Goal: Task Accomplishment & Management: Use online tool/utility

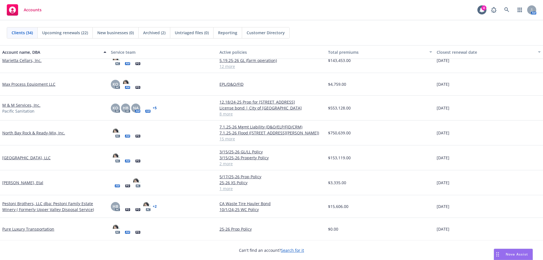
scroll to position [396, 0]
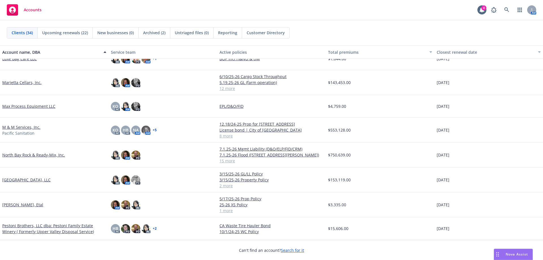
click at [23, 156] on link "North Bay Rock & Ready-Mix, Inc." at bounding box center [33, 155] width 63 height 6
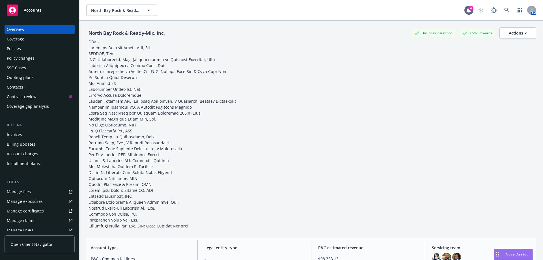
click at [15, 49] on div "Policies" at bounding box center [14, 48] width 14 height 9
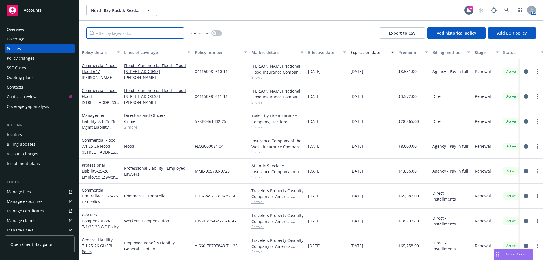
click at [107, 33] on input "Filter by keyword..." at bounding box center [135, 32] width 98 height 11
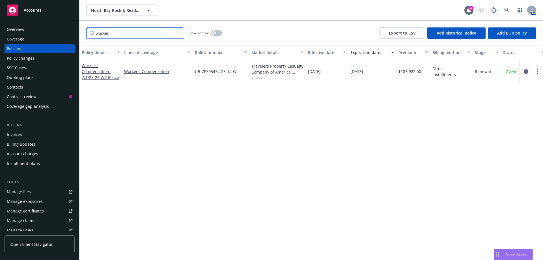
type input "worker"
click at [269, 72] on icon "circleInformation" at bounding box center [526, 71] width 5 height 5
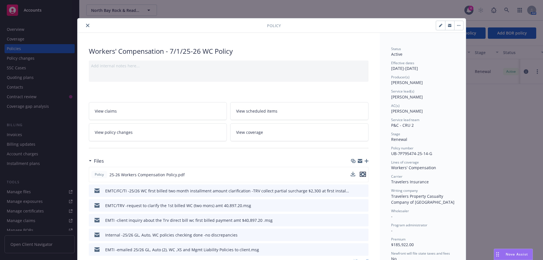
click at [269, 175] on icon "preview file" at bounding box center [362, 174] width 5 height 4
click at [84, 26] on button "close" at bounding box center [87, 25] width 7 height 7
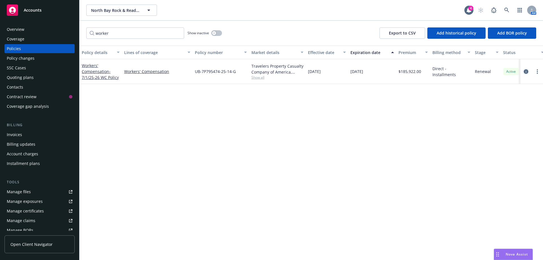
click at [269, 70] on icon "circleInformation" at bounding box center [526, 71] width 5 height 5
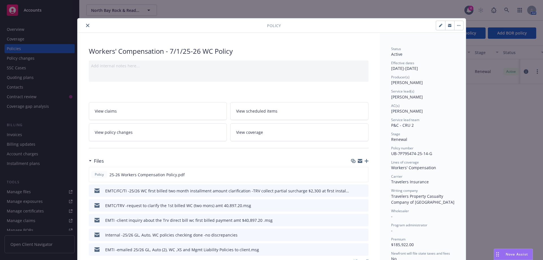
scroll to position [17, 0]
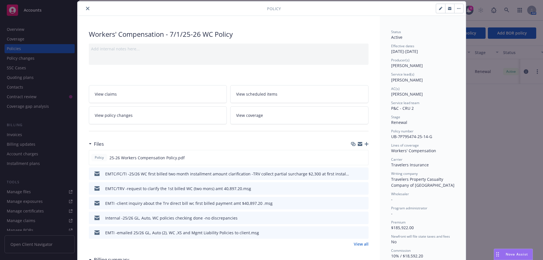
click at [86, 10] on icon "close" at bounding box center [87, 8] width 3 height 3
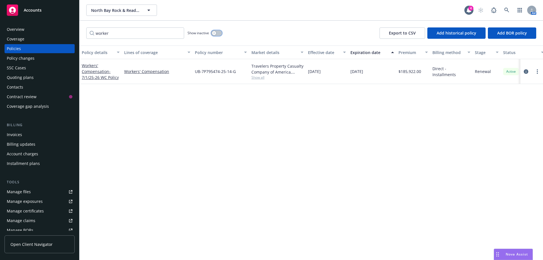
click at [219, 34] on button "button" at bounding box center [216, 33] width 11 height 6
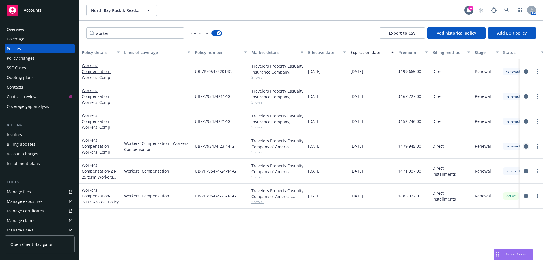
click at [269, 146] on icon "circleInformation" at bounding box center [526, 146] width 5 height 5
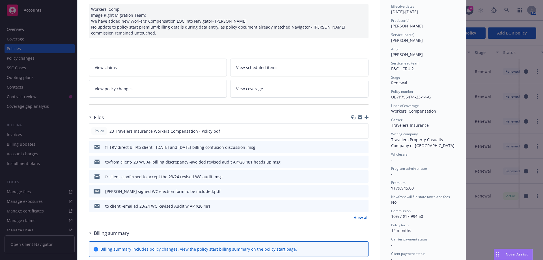
scroll to position [28, 0]
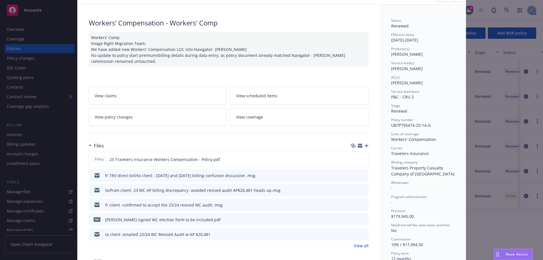
click at [269, 204] on icon "preview file" at bounding box center [363, 205] width 5 height 4
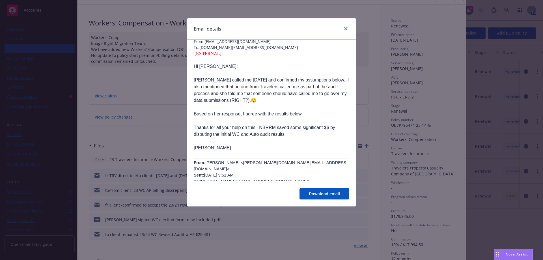
scroll to position [57, 0]
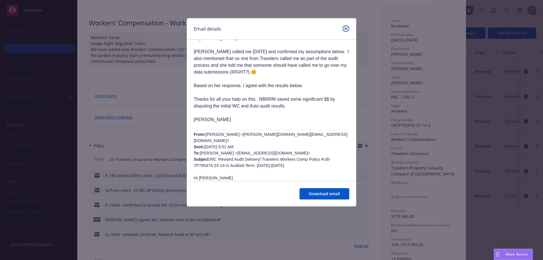
click at [269, 28] on icon "close" at bounding box center [345, 28] width 3 height 3
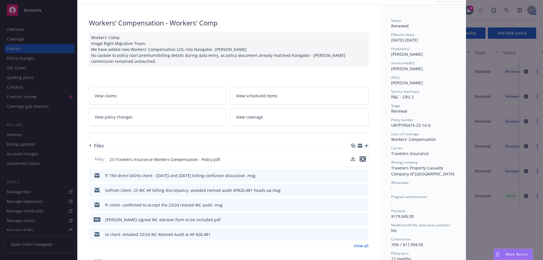
click at [269, 158] on icon "preview file" at bounding box center [362, 159] width 5 height 4
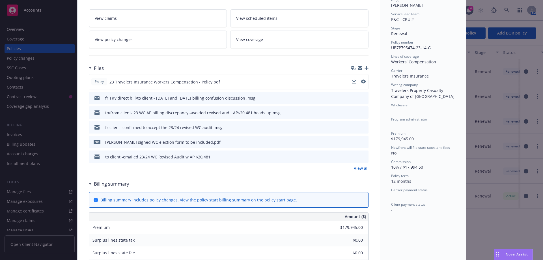
scroll to position [113, 0]
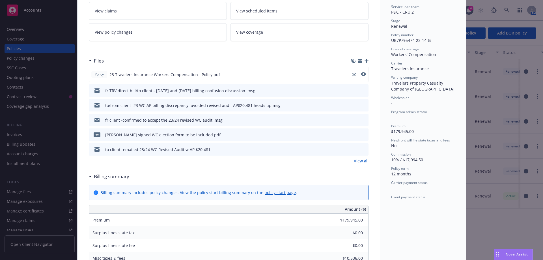
click at [269, 162] on link "View all" at bounding box center [361, 161] width 15 height 6
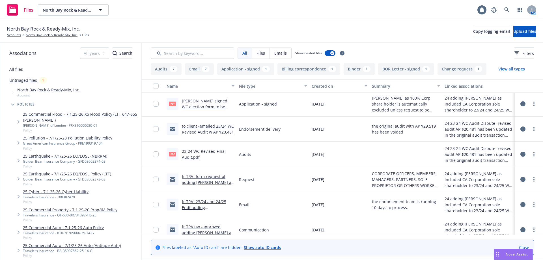
scroll to position [85, 0]
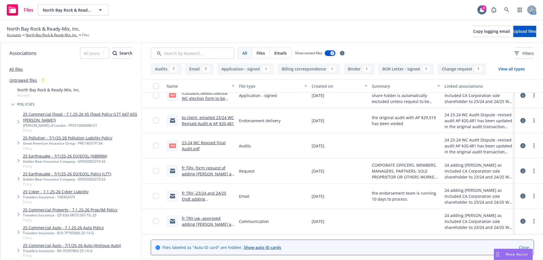
click at [216, 169] on link "fr TRV- form request of adding [PERSON_NAME] as Included CA Corporation sole sh…" at bounding box center [207, 179] width 51 height 29
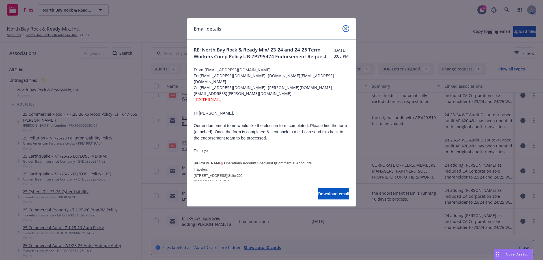
click at [344, 29] on icon "close" at bounding box center [345, 28] width 3 height 3
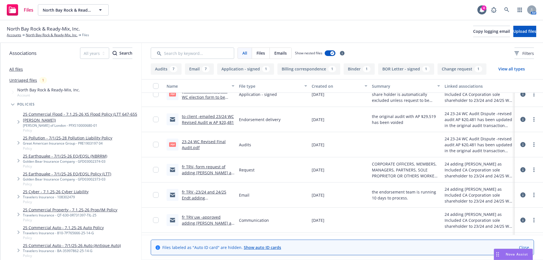
scroll to position [113, 0]
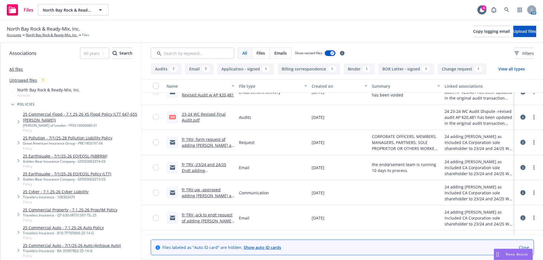
click at [208, 166] on link "fr TRV -23/24 and 24/25 Endt adding Eugene Ceccotti as Included CA Corporation …" at bounding box center [206, 176] width 49 height 29
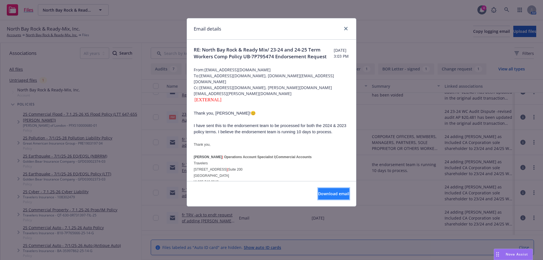
click at [326, 194] on span "Download email" at bounding box center [333, 193] width 31 height 5
click at [344, 30] on link "close" at bounding box center [346, 28] width 7 height 7
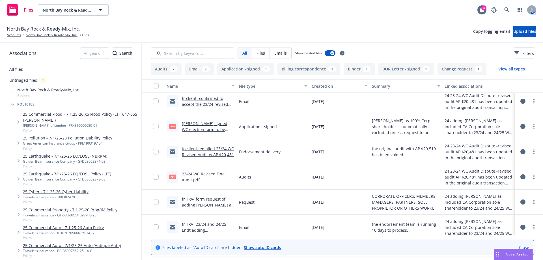
scroll to position [28, 0]
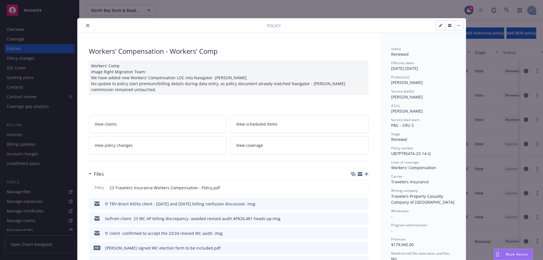
drag, startPoint x: 85, startPoint y: 26, endPoint x: 99, endPoint y: 44, distance: 23.0
click at [85, 27] on button "close" at bounding box center [87, 25] width 7 height 7
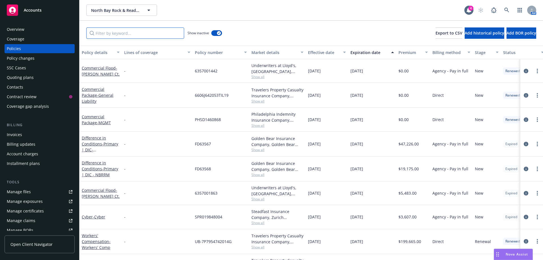
click at [113, 33] on input "Filter by keyword..." at bounding box center [135, 32] width 98 height 11
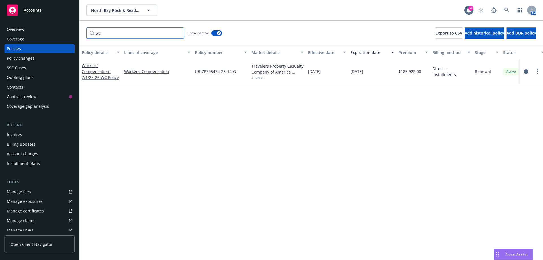
drag, startPoint x: 89, startPoint y: 35, endPoint x: 78, endPoint y: 36, distance: 11.1
click at [78, 36] on div "Accounts Overview Coverage Policies Policy changes SSC Cases Quoting plans Cont…" at bounding box center [271, 130] width 543 height 260
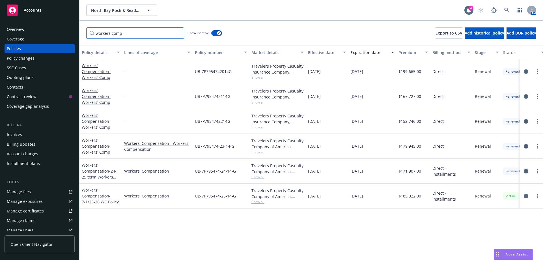
type input "workers comp"
click at [526, 173] on icon "circleInformation" at bounding box center [526, 171] width 5 height 5
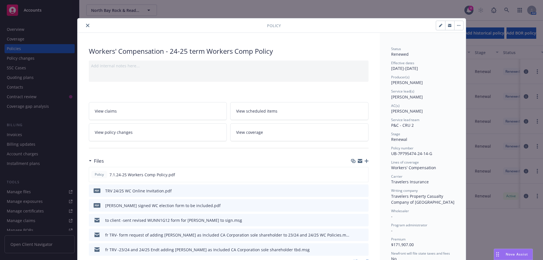
scroll to position [57, 0]
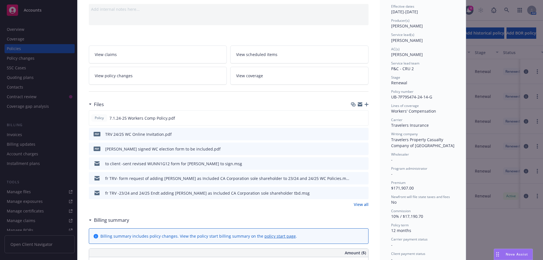
click at [362, 149] on icon "preview file" at bounding box center [363, 149] width 5 height 4
click at [356, 204] on link "View all" at bounding box center [361, 204] width 15 height 6
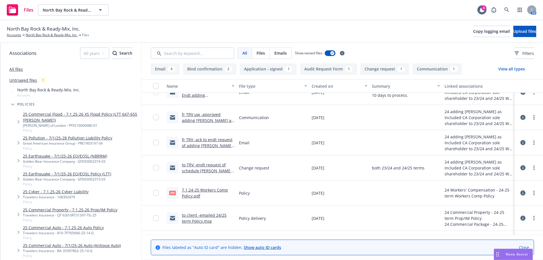
scroll to position [85, 0]
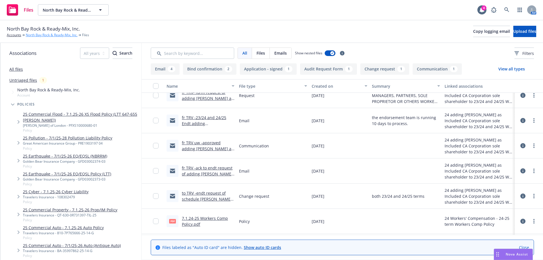
click at [29, 36] on link "North Bay Rock & Ready-Mix, Inc." at bounding box center [52, 35] width 52 height 5
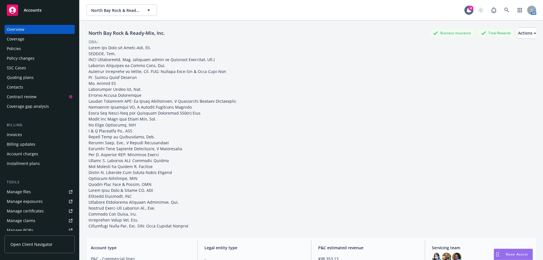
click at [22, 59] on div "Policy changes" at bounding box center [21, 58] width 28 height 9
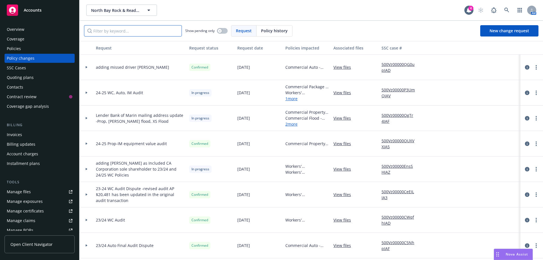
click at [109, 31] on input "Filter by keyword..." at bounding box center [133, 30] width 98 height 11
click at [525, 170] on icon "circleInformation" at bounding box center [527, 169] width 5 height 5
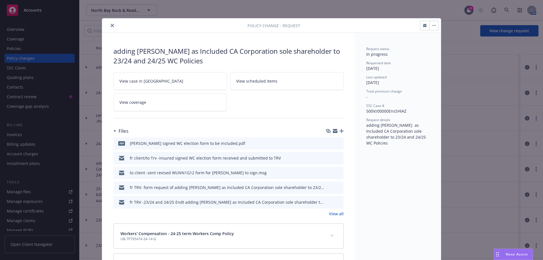
scroll to position [17, 0]
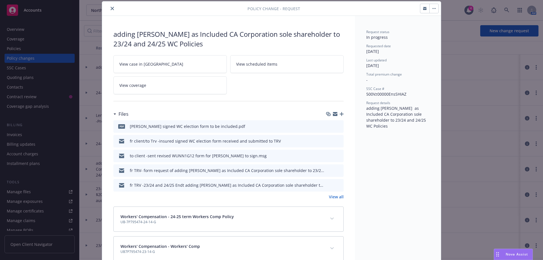
click at [339, 125] on icon "preview file" at bounding box center [338, 126] width 5 height 4
click at [327, 139] on icon "download file" at bounding box center [329, 140] width 5 height 5
click at [335, 196] on link "View all" at bounding box center [336, 197] width 15 height 6
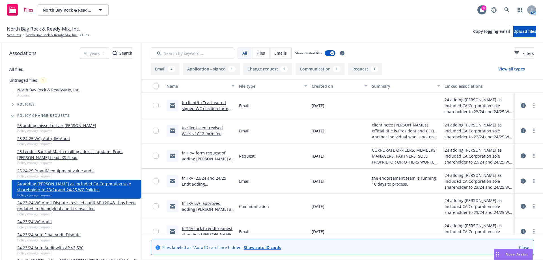
scroll to position [57, 0]
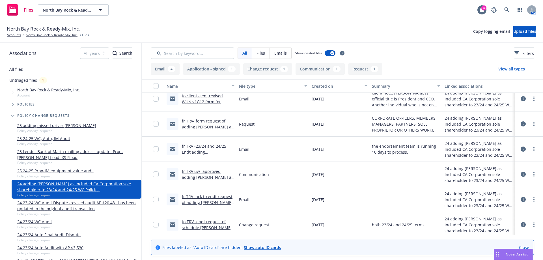
click at [197, 171] on link "fr TRV uw -approved adding Eugene Ceccotti as included corp sole shareholder.msg" at bounding box center [207, 180] width 51 height 23
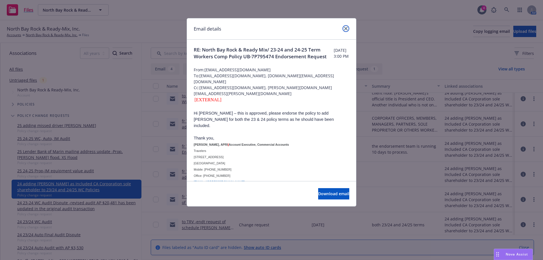
click at [346, 30] on icon "close" at bounding box center [345, 28] width 3 height 3
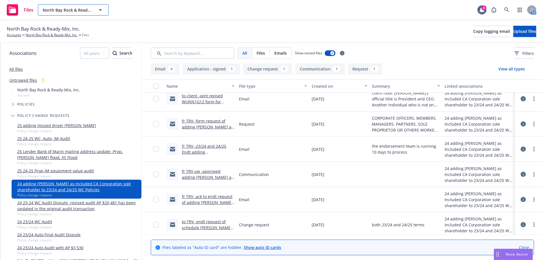
click at [55, 12] on div "North Bay Rock & Ready-Mix, Inc." at bounding box center [73, 9] width 71 height 11
click at [75, 11] on span "North Bay Rock & Ready-Mix, Inc." at bounding box center [67, 10] width 49 height 6
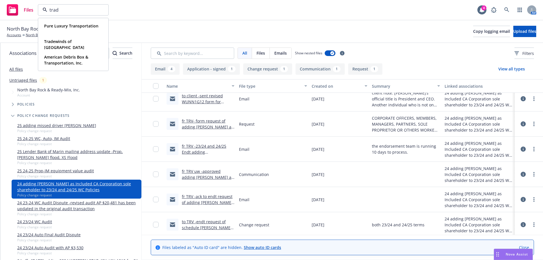
type input "trade"
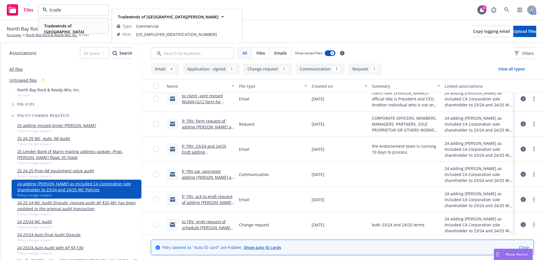
click at [81, 28] on strong "Tradewinds of [GEOGRAPHIC_DATA][PERSON_NAME]" at bounding box center [64, 31] width 40 height 17
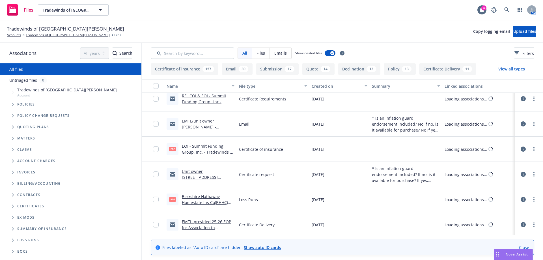
scroll to position [59, 0]
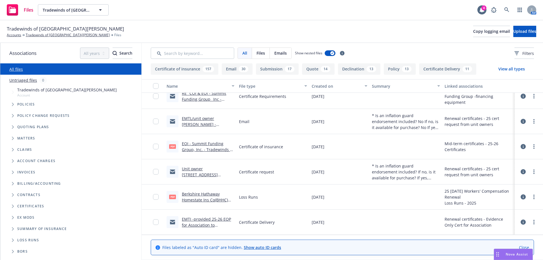
click at [12, 207] on span "Folder Tree Example" at bounding box center [12, 206] width 9 height 9
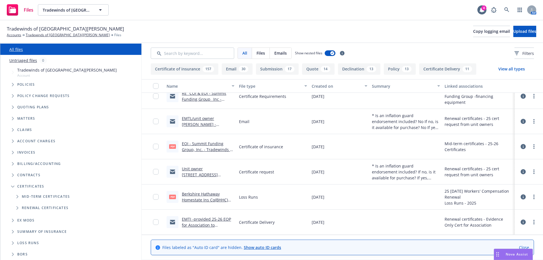
click at [18, 208] on icon "Folder Tree Example" at bounding box center [17, 207] width 2 height 3
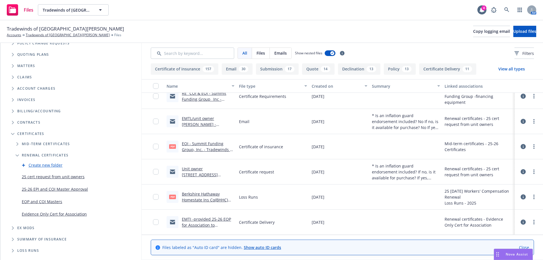
scroll to position [76, 0]
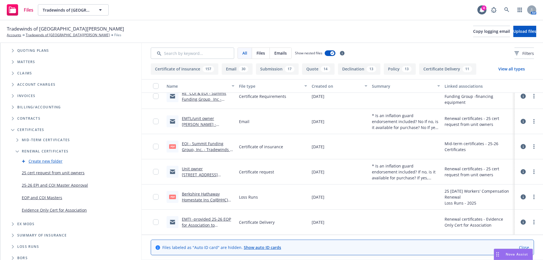
click at [46, 173] on link "25 cert request from unit owners" at bounding box center [53, 173] width 63 height 6
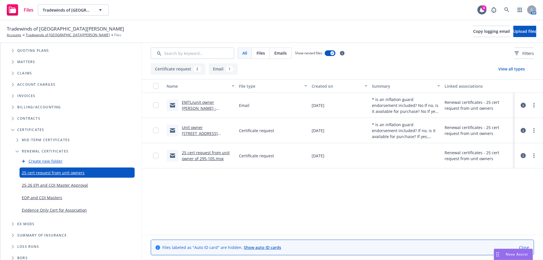
click at [188, 156] on link "25 cert request from unit owner of 295-105.msg" at bounding box center [206, 155] width 48 height 11
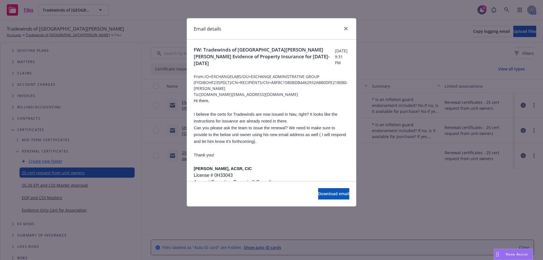
click at [70, 212] on div "Email details FW: Tradewinds of San Jose HOA Evidence of Property Insurance for…" at bounding box center [271, 130] width 543 height 260
click at [347, 30] on icon "close" at bounding box center [345, 28] width 3 height 3
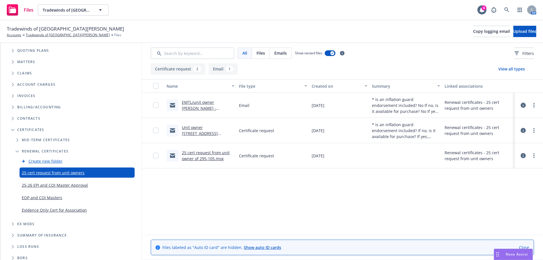
click at [74, 209] on link "Evidence Only Cert for Association" at bounding box center [54, 210] width 65 height 6
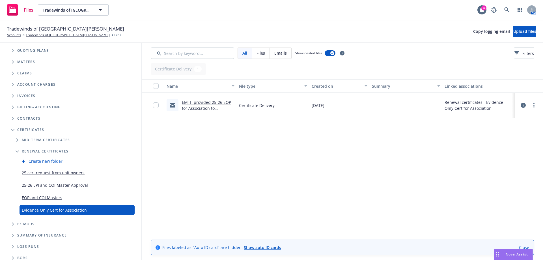
click at [209, 104] on link "EMTI -provided 25-26 EOP for Association to client.msg" at bounding box center [206, 108] width 49 height 17
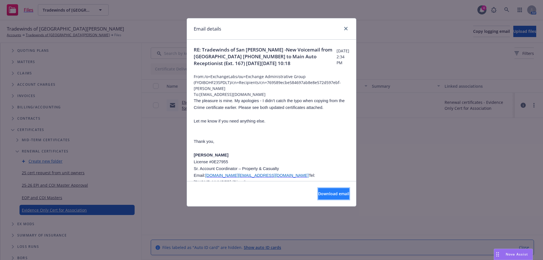
click at [318, 192] on button "Download email" at bounding box center [333, 193] width 31 height 11
click at [334, 193] on span "Download email" at bounding box center [333, 193] width 31 height 5
click at [345, 29] on icon "close" at bounding box center [345, 28] width 3 height 3
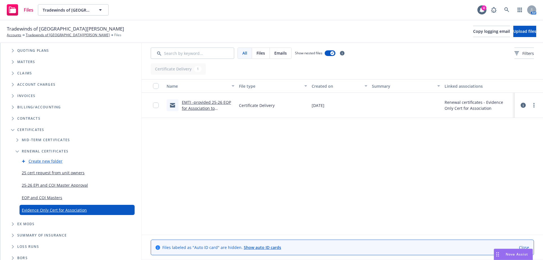
scroll to position [20, 0]
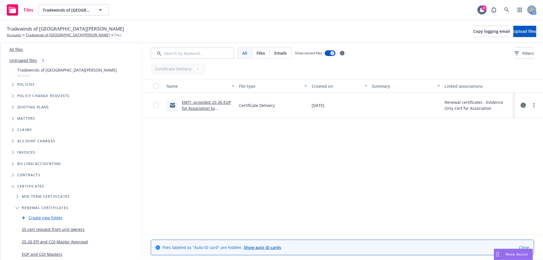
click at [12, 87] on span "Tree Example" at bounding box center [12, 84] width 9 height 9
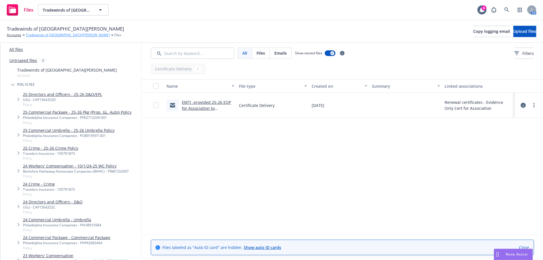
click at [38, 36] on link "Tradewinds of [GEOGRAPHIC_DATA][PERSON_NAME]" at bounding box center [68, 35] width 84 height 5
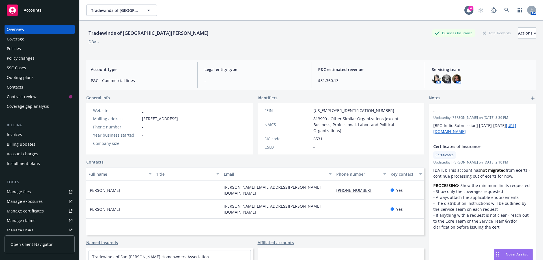
click at [19, 50] on div "Policies" at bounding box center [14, 48] width 14 height 9
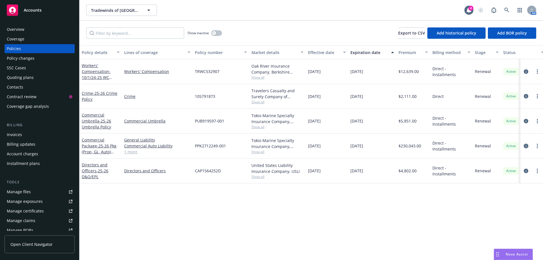
click at [527, 145] on icon "circleInformation" at bounding box center [526, 146] width 5 height 5
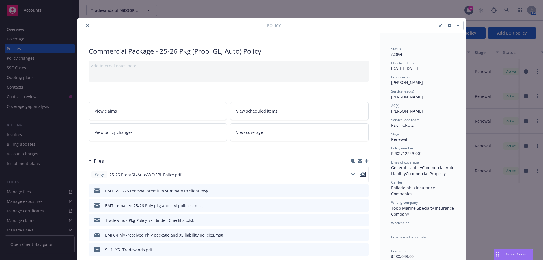
click at [360, 174] on icon "preview file" at bounding box center [362, 174] width 5 height 4
click at [513, 255] on span "Nova Assist" at bounding box center [517, 254] width 22 height 5
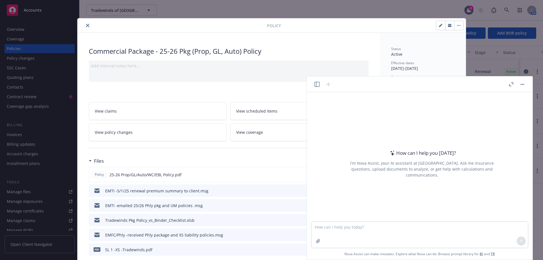
click at [117, 175] on span "25-26 Prop/GL/Auto/WC/EBL Policy.pdf" at bounding box center [145, 175] width 72 height 6
drag, startPoint x: 429, startPoint y: 82, endPoint x: 504, endPoint y: 91, distance: 75.0
click at [451, 93] on div "How can I help you [DATE]? I'm Nova Assist, your AI assistant at Newfront. Ask …" at bounding box center [420, 167] width 226 height 183
click at [523, 84] on button "button" at bounding box center [522, 84] width 7 height 7
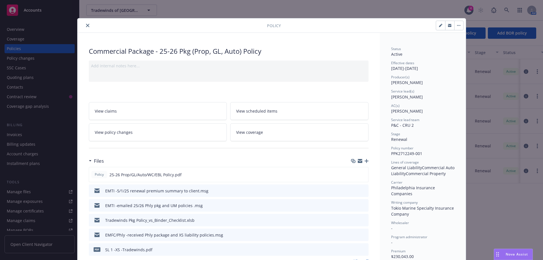
click at [352, 175] on icon "download file" at bounding box center [353, 174] width 5 height 5
click at [86, 25] on icon "close" at bounding box center [87, 25] width 3 height 3
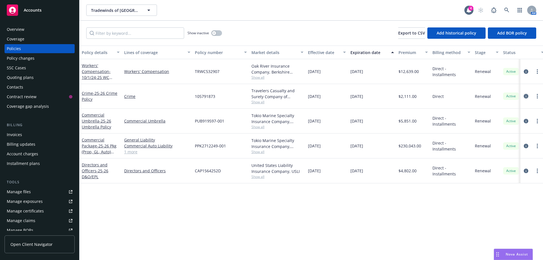
click at [524, 97] on icon "circleInformation" at bounding box center [526, 96] width 5 height 5
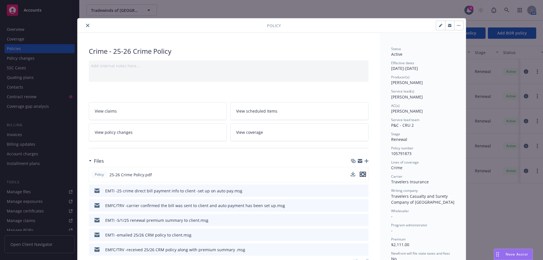
click at [361, 175] on icon "preview file" at bounding box center [362, 174] width 5 height 4
click at [86, 25] on icon "close" at bounding box center [87, 25] width 3 height 3
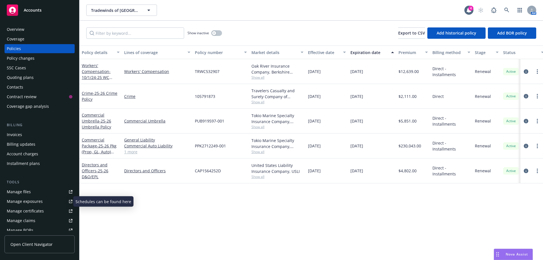
click at [25, 201] on div "Manage exposures" at bounding box center [25, 201] width 36 height 9
click at [99, 11] on span "Tradewinds of [GEOGRAPHIC_DATA][PERSON_NAME]" at bounding box center [115, 10] width 49 height 6
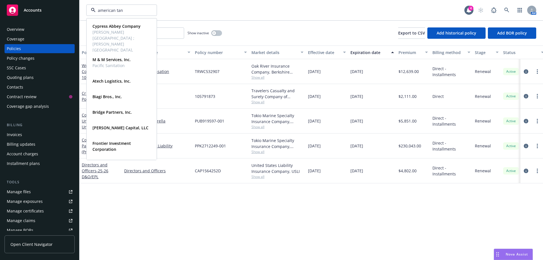
type input "american tank"
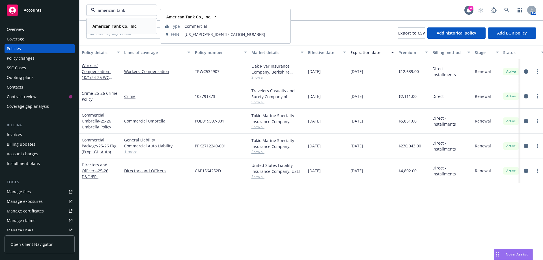
click at [124, 25] on strong "American Tank Co., Inc." at bounding box center [114, 25] width 45 height 5
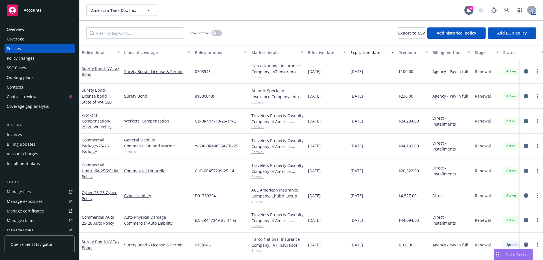
click at [524, 144] on icon "circleInformation" at bounding box center [526, 146] width 5 height 5
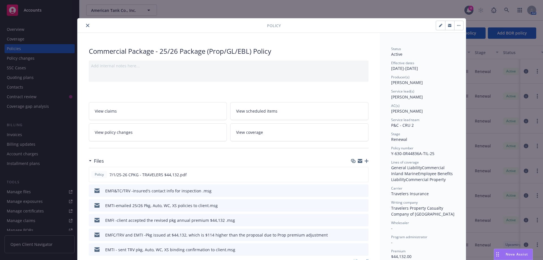
click at [86, 27] on button "close" at bounding box center [87, 25] width 7 height 7
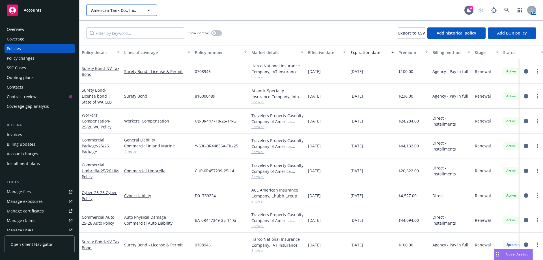
click at [112, 10] on span "American Tank Co., Inc." at bounding box center [115, 10] width 49 height 6
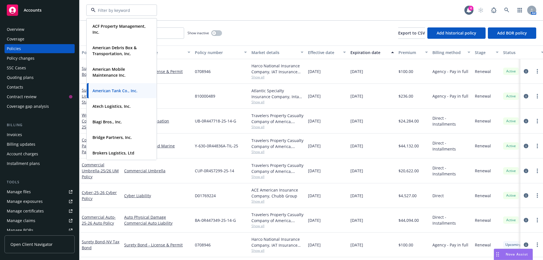
type input "t"
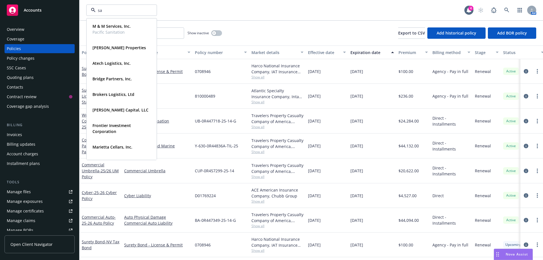
type input "s"
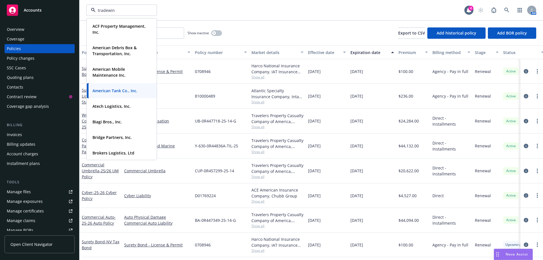
type input "tradewind"
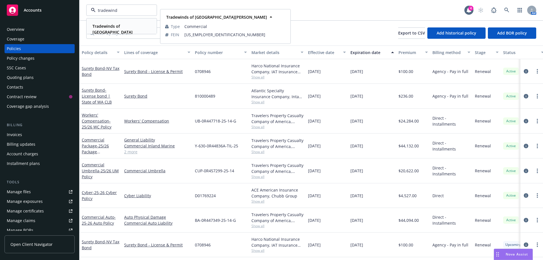
click at [115, 30] on div "Tradewinds of [GEOGRAPHIC_DATA][PERSON_NAME]" at bounding box center [120, 32] width 61 height 20
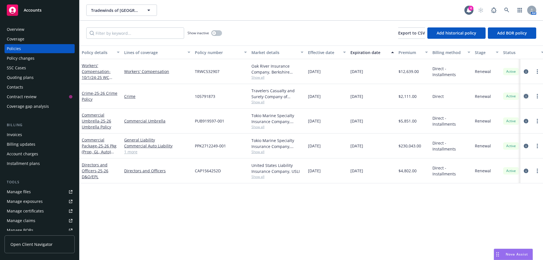
click at [525, 97] on icon "circleInformation" at bounding box center [526, 96] width 5 height 5
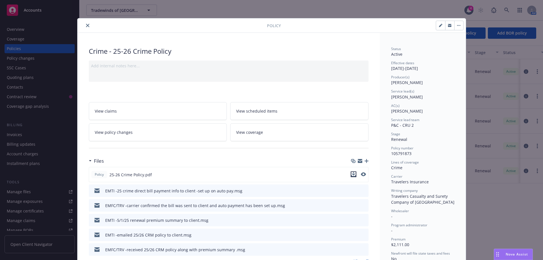
click at [352, 174] on icon "download file" at bounding box center [354, 173] width 4 height 3
click at [86, 26] on icon "close" at bounding box center [87, 25] width 3 height 3
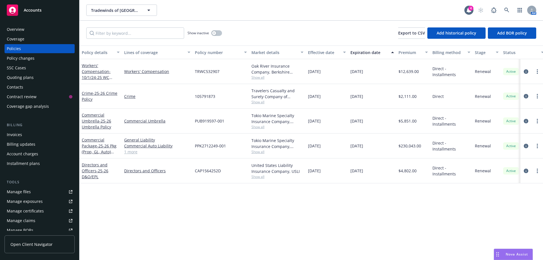
click at [17, 192] on div "Manage files" at bounding box center [19, 191] width 24 height 9
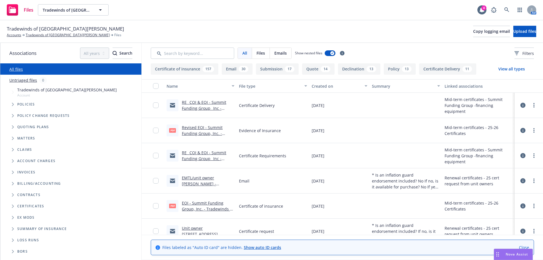
click at [14, 206] on icon "Folder Tree Example" at bounding box center [13, 206] width 2 height 3
click at [16, 227] on span "Folder Tree Example" at bounding box center [17, 227] width 9 height 9
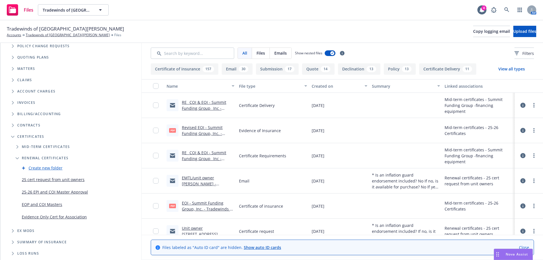
scroll to position [80, 0]
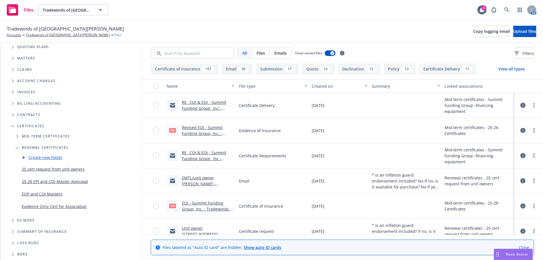
click at [35, 208] on link "Evidence Only Cert for Association" at bounding box center [54, 206] width 65 height 6
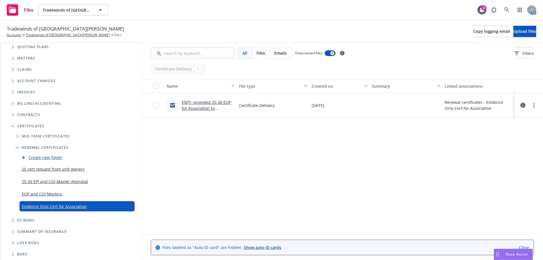
click at [218, 102] on link "EMTI -provided 25-26 EOP for Association to client.msg" at bounding box center [206, 108] width 49 height 17
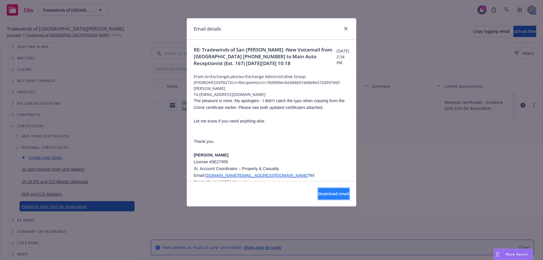
click at [318, 194] on span "Download email" at bounding box center [333, 193] width 31 height 5
click at [345, 28] on icon "close" at bounding box center [345, 28] width 3 height 3
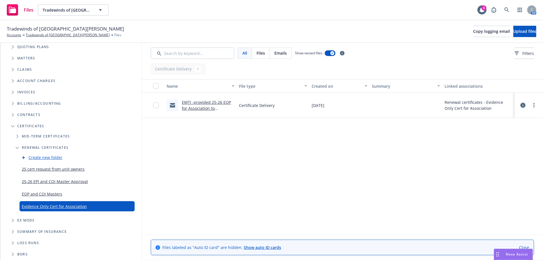
click at [40, 171] on link "25 cert request from unit owners" at bounding box center [53, 169] width 63 height 6
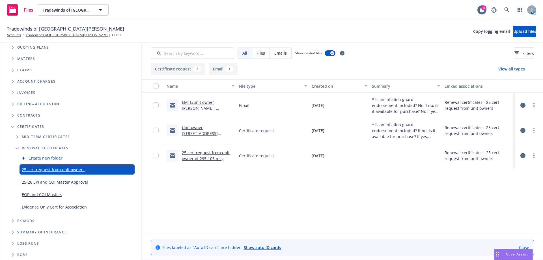
scroll to position [80, 0]
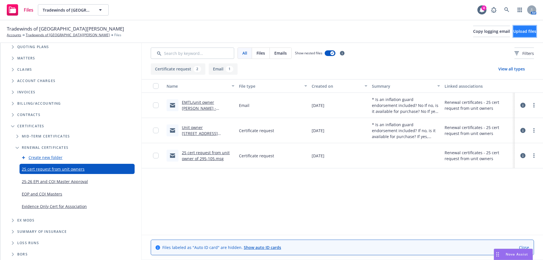
click at [514, 35] on button "Upload files" at bounding box center [524, 31] width 23 height 11
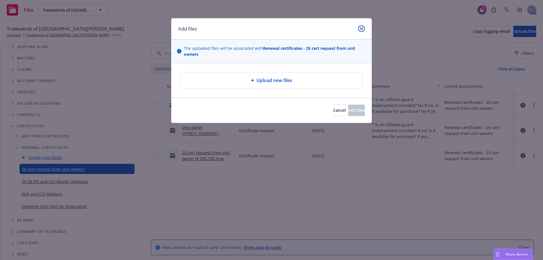
click at [360, 27] on icon "close" at bounding box center [361, 28] width 3 height 3
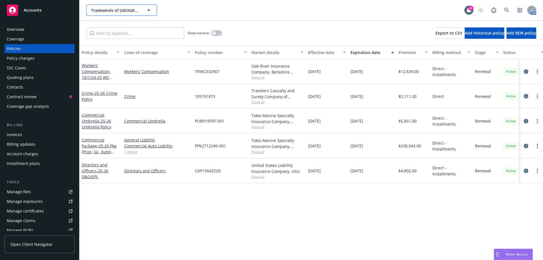
click at [103, 13] on span "Tradewinds of [GEOGRAPHIC_DATA][PERSON_NAME]" at bounding box center [115, 10] width 49 height 6
type input "m"
type input "Marietta"
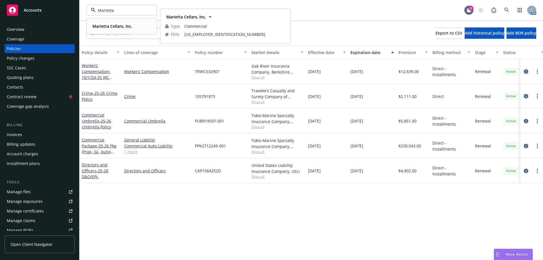
click at [117, 23] on span "Marietta Cellars, Inc." at bounding box center [112, 26] width 40 height 6
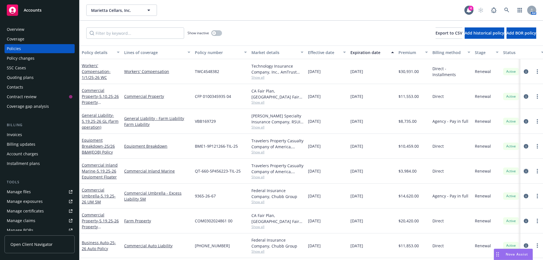
click at [524, 170] on icon "circleInformation" at bounding box center [526, 171] width 5 height 5
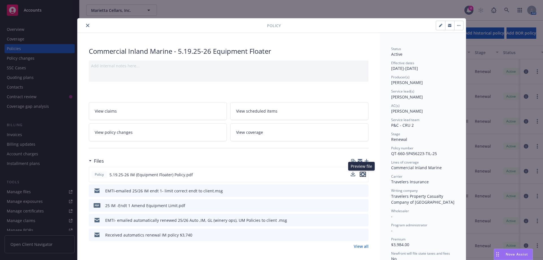
click at [362, 175] on icon "preview file" at bounding box center [362, 174] width 5 height 4
click at [86, 25] on icon "close" at bounding box center [87, 25] width 3 height 3
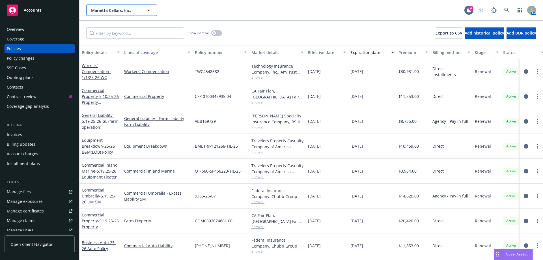
click at [92, 14] on button "Marietta Cellars, Inc." at bounding box center [121, 10] width 71 height 11
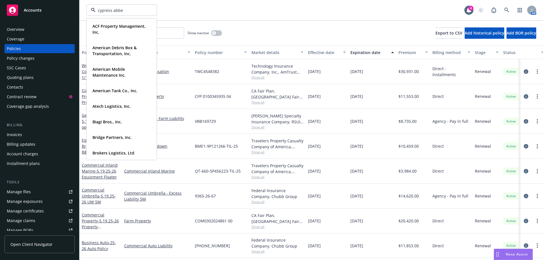
type input "cypress abbey"
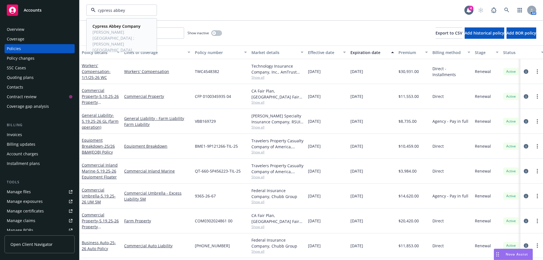
click at [106, 30] on span "[PERSON_NAME][GEOGRAPHIC_DATA] ; [PERSON_NAME][GEOGRAPHIC_DATA], [GEOGRAPHIC_DA…" at bounding box center [120, 44] width 57 height 30
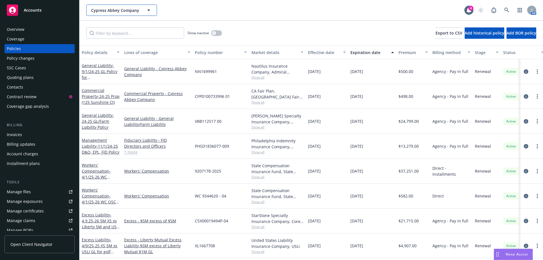
click at [106, 12] on span "Cypress Abbey Company" at bounding box center [115, 10] width 49 height 6
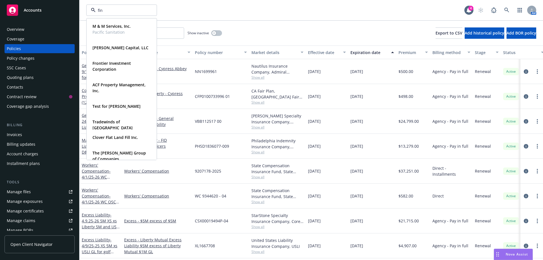
type input "[PERSON_NAME]"
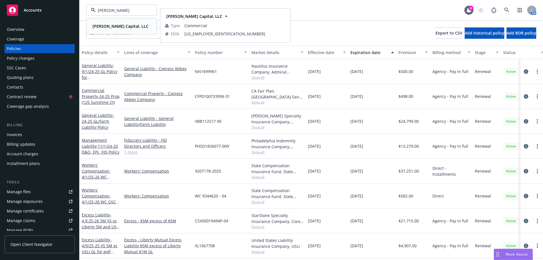
click at [105, 21] on div "[PERSON_NAME] Capital, LLC Type Commercial FEIN [US_EMPLOYER_IDENTIFICATION_NUM…" at bounding box center [122, 26] width 70 height 15
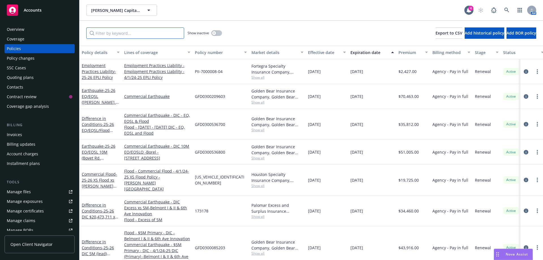
click at [103, 33] on input "Filter by keyword..." at bounding box center [135, 32] width 98 height 11
paste input "173178"
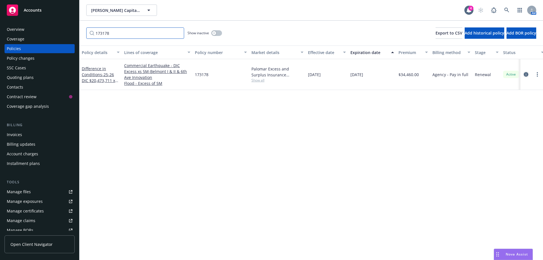
type input "173178"
click at [527, 76] on icon "circleInformation" at bounding box center [526, 74] width 5 height 5
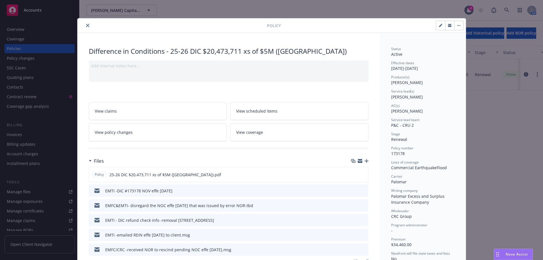
click at [115, 130] on span "View policy changes" at bounding box center [114, 132] width 38 height 6
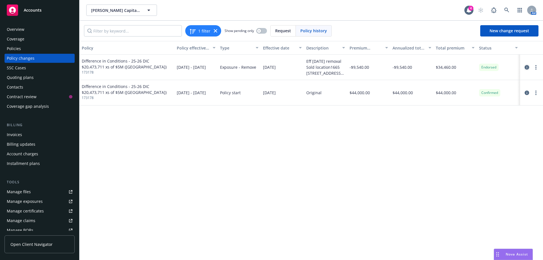
click at [527, 70] on link "circleInformation" at bounding box center [527, 67] width 7 height 7
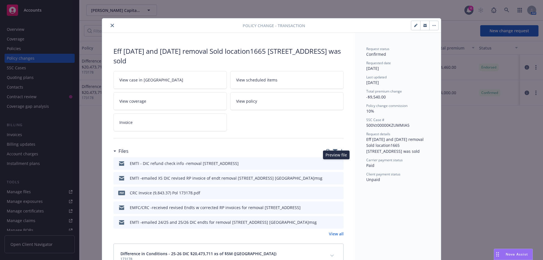
click at [337, 164] on icon "preview file" at bounding box center [338, 163] width 5 height 4
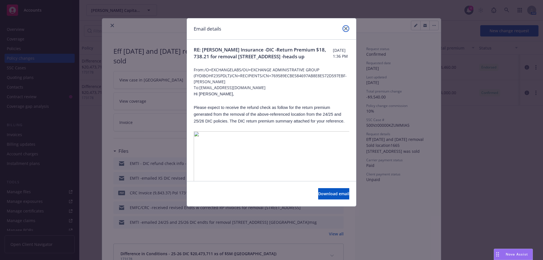
click at [345, 27] on icon "close" at bounding box center [345, 28] width 3 height 3
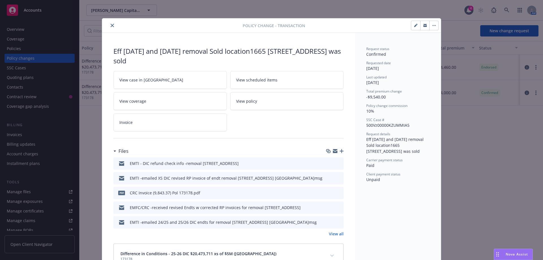
click at [327, 193] on icon "download file" at bounding box center [329, 192] width 5 height 5
click at [111, 27] on icon "close" at bounding box center [112, 25] width 3 height 3
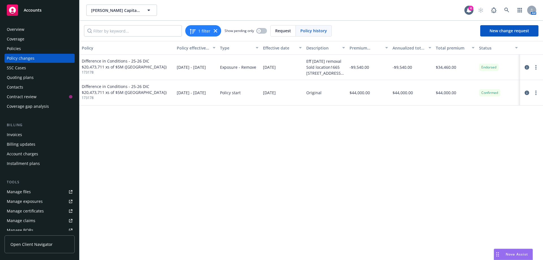
click at [12, 47] on div "Policies" at bounding box center [14, 48] width 14 height 9
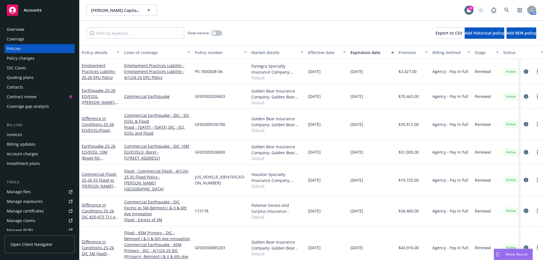
click at [524, 208] on icon "circleInformation" at bounding box center [526, 210] width 5 height 5
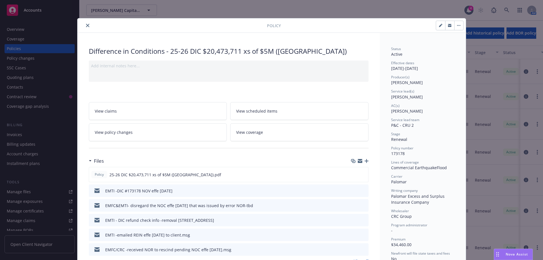
scroll to position [17, 0]
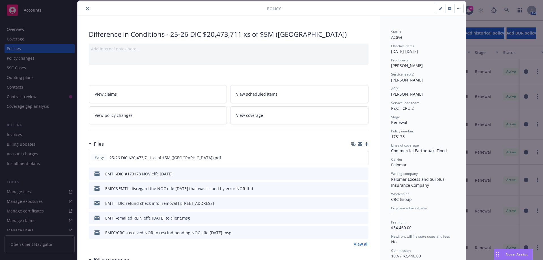
click at [137, 115] on link "View policy changes" at bounding box center [158, 115] width 138 height 18
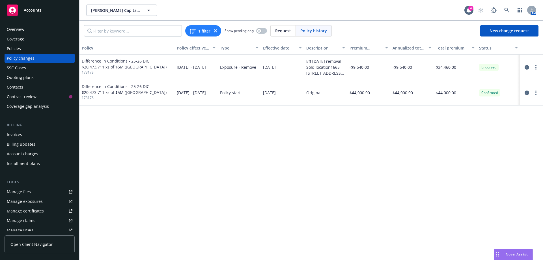
click at [33, 59] on div "Policy changes" at bounding box center [21, 58] width 28 height 9
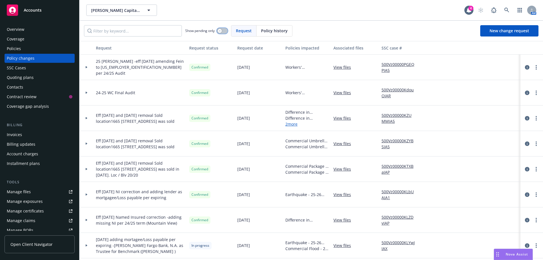
click at [226, 31] on button "button" at bounding box center [222, 31] width 11 height 6
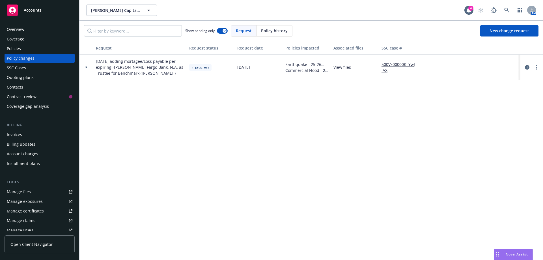
click at [268, 31] on span "Policy history" at bounding box center [274, 31] width 27 height 6
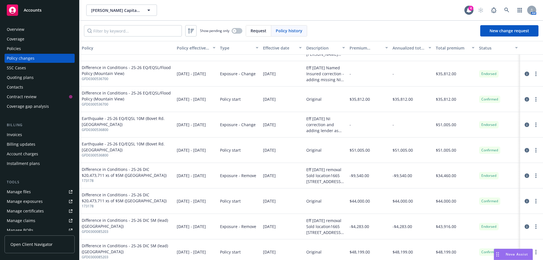
scroll to position [85, 0]
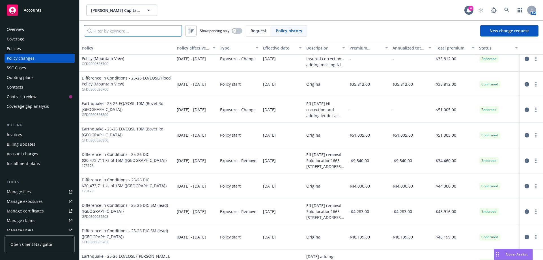
click at [128, 32] on input "Filter by keyword..." at bounding box center [133, 30] width 98 height 11
paste input "173178"
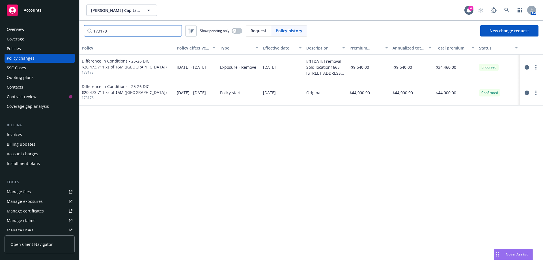
type input "173178"
click at [106, 12] on span "[PERSON_NAME] Capital, LLC" at bounding box center [115, 10] width 49 height 6
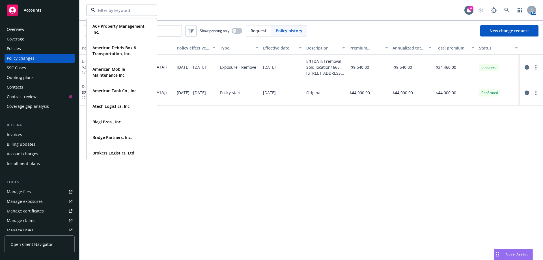
click at [175, 9] on div "ACF Property Management, Inc. Type Commercial FEIN [US_EMPLOYER_IDENTIFICATION_…" at bounding box center [275, 10] width 378 height 11
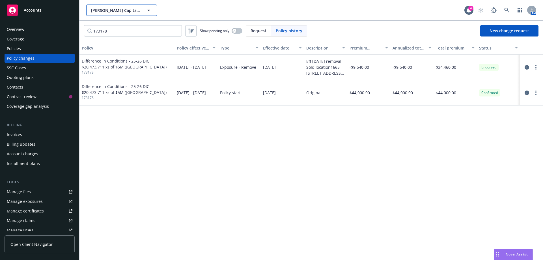
click at [119, 13] on span "[PERSON_NAME] Capital, LLC" at bounding box center [115, 10] width 49 height 6
type input "fronter"
drag, startPoint x: 165, startPoint y: 10, endPoint x: 116, endPoint y: 25, distance: 51.3
click at [165, 10] on div "fronter No results" at bounding box center [275, 10] width 378 height 11
click at [112, 11] on span "[PERSON_NAME] Capital, LLC" at bounding box center [115, 10] width 49 height 6
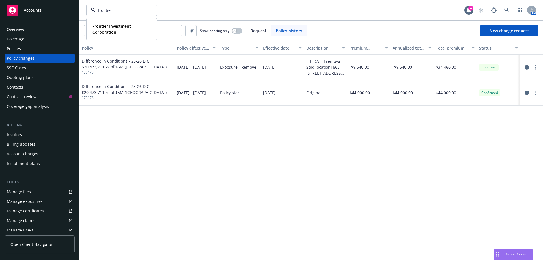
type input "frontier"
click at [96, 31] on strong "Frontier Investment Corporation" at bounding box center [111, 28] width 38 height 11
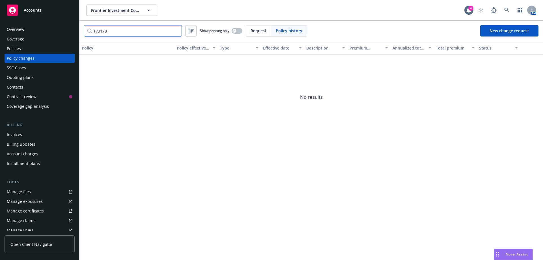
drag, startPoint x: 79, startPoint y: 34, endPoint x: 68, endPoint y: 37, distance: 10.9
click at [68, 36] on div "Accounts Overview Coverage Policies Policy changes SSC Cases Quoting plans Cont…" at bounding box center [271, 130] width 543 height 260
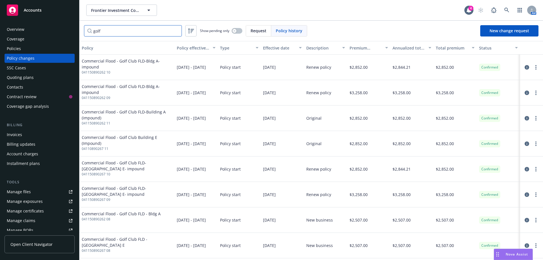
type input "golf"
click at [14, 49] on div "Policies" at bounding box center [14, 48] width 14 height 9
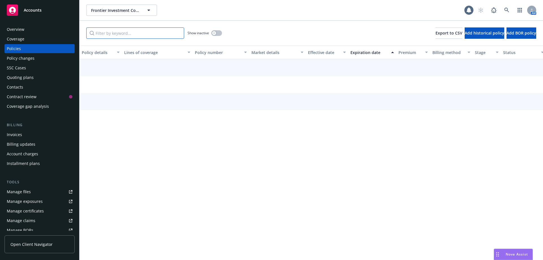
click at [139, 32] on input "Filter by keyword..." at bounding box center [135, 32] width 98 height 11
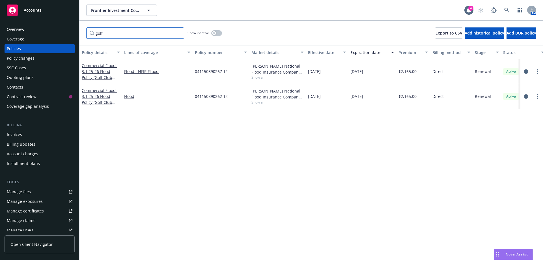
type input "golf"
drag, startPoint x: 231, startPoint y: 98, endPoint x: 192, endPoint y: 98, distance: 38.5
click at [192, 98] on div "Commercial Flood - 3.1.25-26 Flood Policy (Golf Club Bldg A) Flood 041150890262…" at bounding box center [352, 96] width 546 height 25
copy div "041150890262 12"
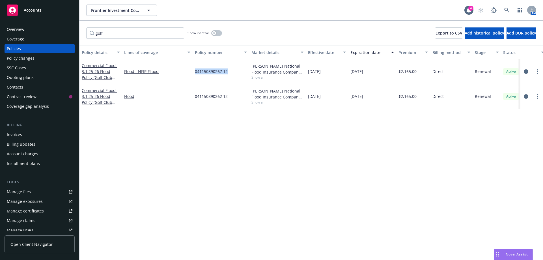
drag, startPoint x: 223, startPoint y: 70, endPoint x: 192, endPoint y: 74, distance: 31.9
click at [192, 74] on div "Commercial Flood - 3.1.25-26 Flood Policy (Golf Club Bldg E) Flood - NFIP FLood…" at bounding box center [352, 71] width 546 height 25
copy div "041150890267 12"
